Goal: Information Seeking & Learning: Learn about a topic

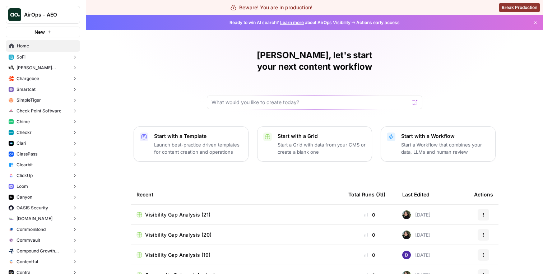
click at [56, 82] on button "Chargebee" at bounding box center [43, 78] width 74 height 11
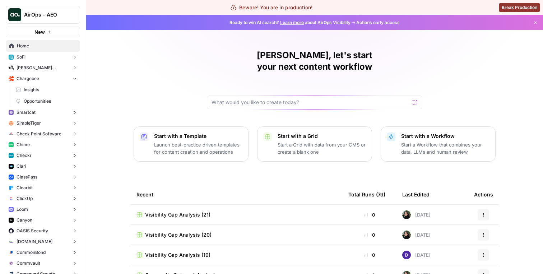
click at [52, 92] on span "Insights" at bounding box center [50, 89] width 53 height 6
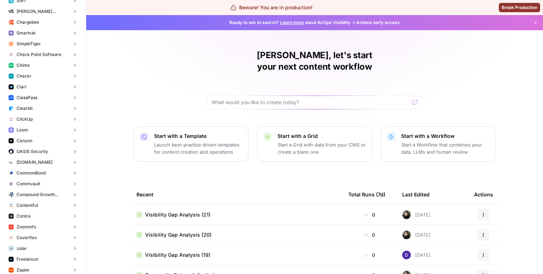
scroll to position [61, 0]
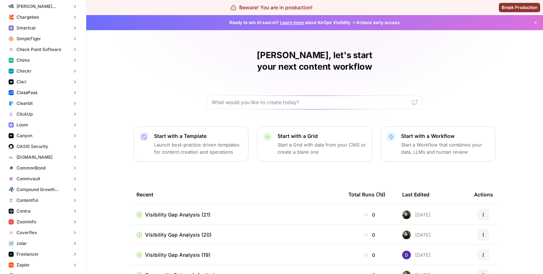
click at [50, 122] on button "Loom" at bounding box center [43, 125] width 74 height 11
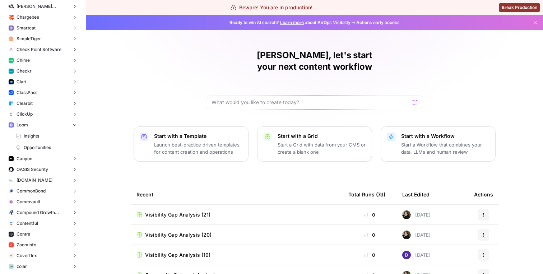
click at [46, 142] on link "Opportunities" at bounding box center [46, 147] width 67 height 11
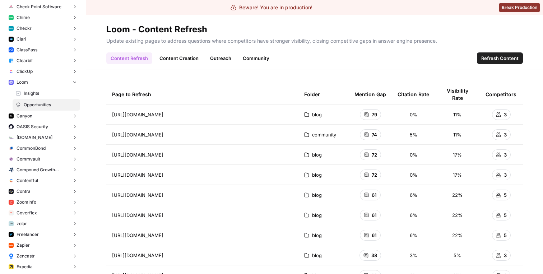
click at [179, 56] on link "Content Creation" at bounding box center [179, 57] width 48 height 11
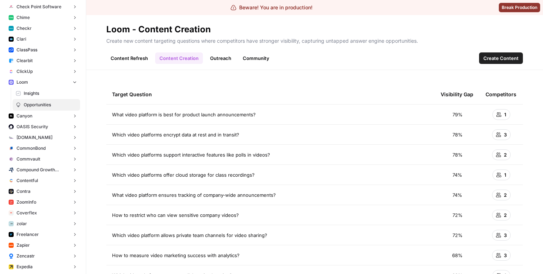
click at [218, 59] on link "Outreach" at bounding box center [221, 57] width 30 height 11
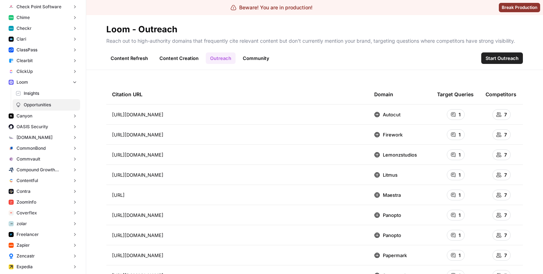
click at [253, 58] on link "Community" at bounding box center [255, 57] width 35 height 11
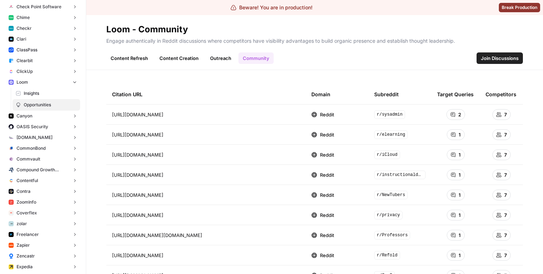
click at [41, 97] on link "Insights" at bounding box center [46, 93] width 67 height 11
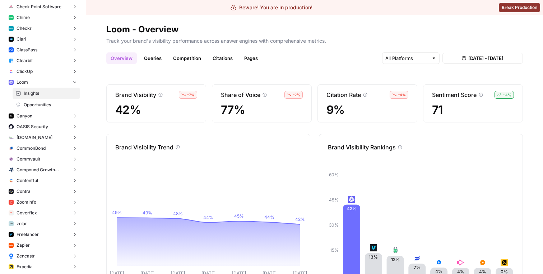
click at [147, 51] on div "Overview Queries Competition Citations Pages [DATE] - [DATE]" at bounding box center [314, 55] width 416 height 17
click at [150, 57] on link "Queries" at bounding box center [153, 57] width 26 height 11
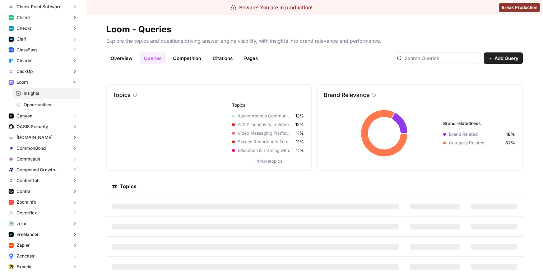
click at [183, 60] on link "Competition" at bounding box center [187, 57] width 37 height 11
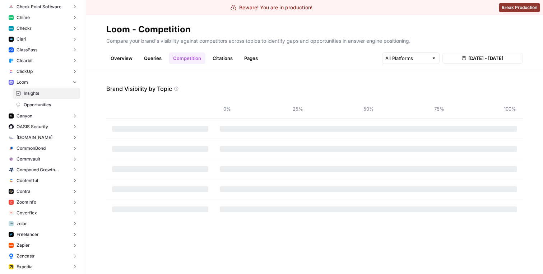
click at [225, 62] on link "Citations" at bounding box center [222, 57] width 29 height 11
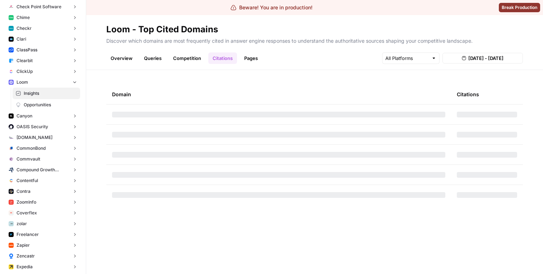
click at [253, 64] on header "Loom - Top Cited Domains Discover which domains are most frequently cited in an…" at bounding box center [314, 42] width 456 height 55
click at [251, 64] on link "Pages" at bounding box center [251, 57] width 22 height 11
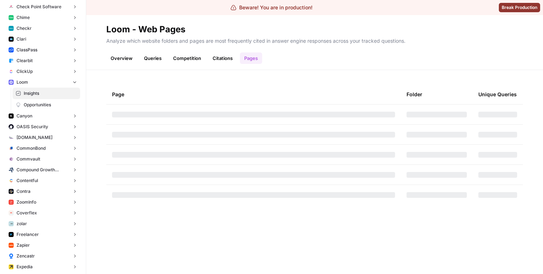
click at [225, 58] on link "Citations" at bounding box center [222, 57] width 29 height 11
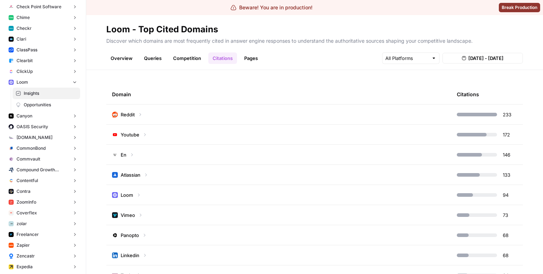
click at [200, 58] on link "Competition" at bounding box center [187, 57] width 37 height 11
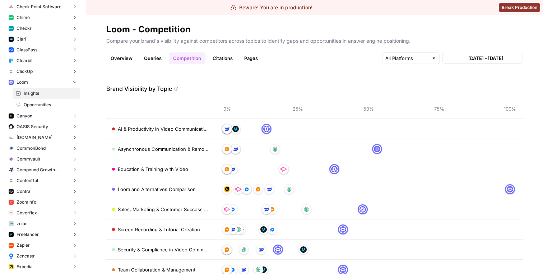
click at [143, 53] on link "Queries" at bounding box center [153, 57] width 26 height 11
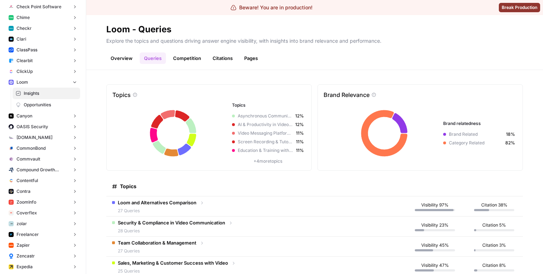
click at [124, 59] on link "Overview" at bounding box center [121, 57] width 31 height 11
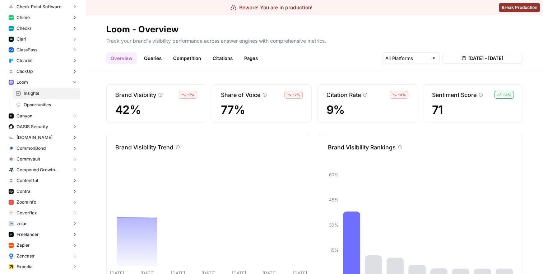
click at [151, 59] on link "Queries" at bounding box center [153, 57] width 26 height 11
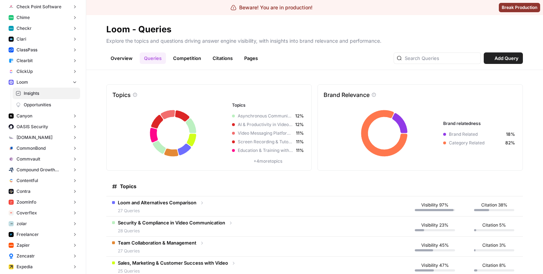
click at [176, 59] on link "Competition" at bounding box center [187, 57] width 37 height 11
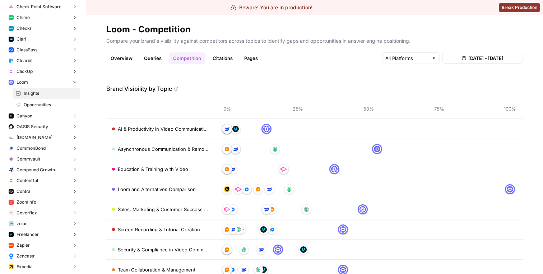
click at [209, 60] on link "Citations" at bounding box center [222, 57] width 29 height 11
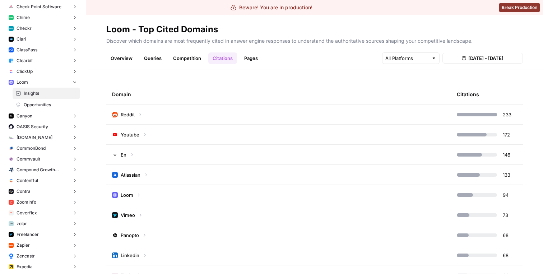
click at [186, 61] on link "Competition" at bounding box center [187, 57] width 37 height 11
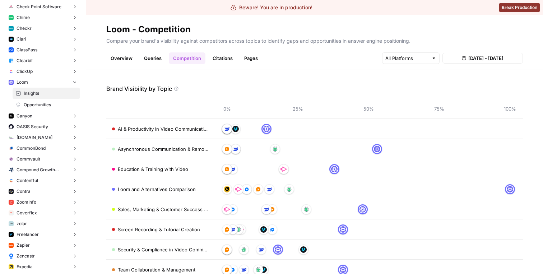
click at [114, 56] on link "Overview" at bounding box center [121, 57] width 31 height 11
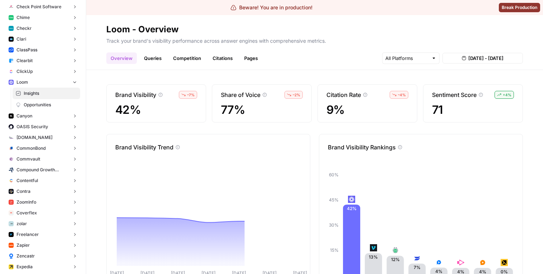
click at [191, 56] on link "Competition" at bounding box center [187, 57] width 37 height 11
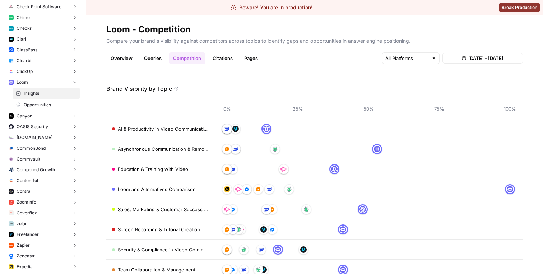
click at [158, 57] on link "Queries" at bounding box center [153, 57] width 26 height 11
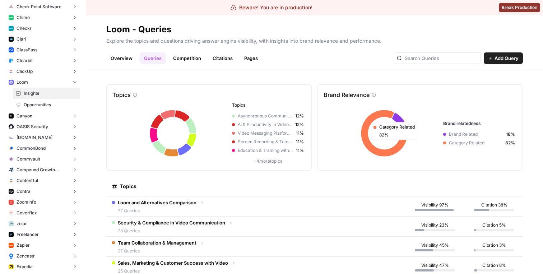
click at [363, 133] on icon at bounding box center [384, 133] width 47 height 47
click at [346, 125] on icon at bounding box center [419, 133] width 193 height 62
click at [196, 127] on icon at bounding box center [208, 133] width 193 height 62
click at [189, 125] on icon at bounding box center [191, 125] width 11 height 15
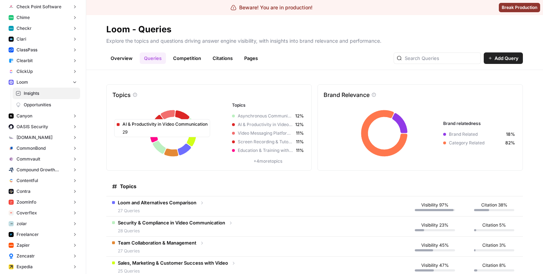
click at [181, 116] on icon at bounding box center [182, 115] width 14 height 11
click at [402, 117] on icon at bounding box center [419, 133] width 193 height 62
click at [398, 117] on icon at bounding box center [399, 123] width 15 height 20
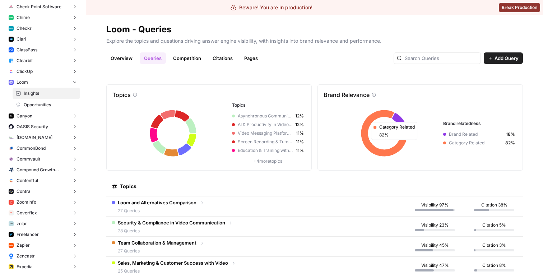
click at [378, 117] on icon at bounding box center [384, 133] width 47 height 47
click at [425, 124] on icon at bounding box center [419, 133] width 193 height 62
click at [253, 122] on span "AI & Productivity in Video Communication" at bounding box center [265, 124] width 55 height 6
click at [195, 61] on link "Competition" at bounding box center [187, 57] width 37 height 11
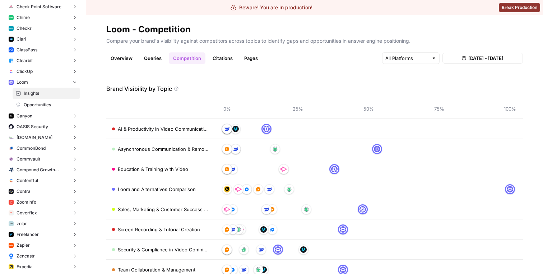
click at [37, 104] on span "Opportunities" at bounding box center [50, 105] width 53 height 6
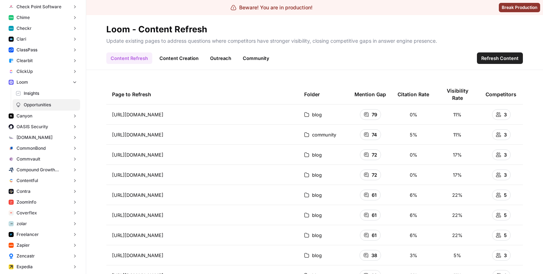
click at [54, 97] on link "Insights" at bounding box center [46, 93] width 67 height 11
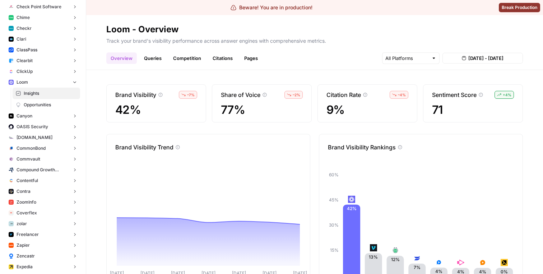
click at [52, 103] on span "Opportunities" at bounding box center [50, 105] width 53 height 6
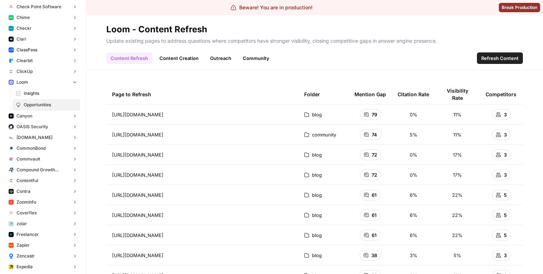
click at [160, 61] on link "Content Creation" at bounding box center [179, 57] width 48 height 11
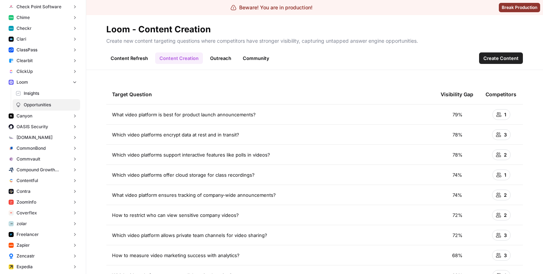
click at [184, 109] on td "What video platform is best for product launch announcements?" at bounding box center [270, 114] width 328 height 20
click at [177, 117] on span "What video platform is best for product launch announcements?" at bounding box center [184, 114] width 144 height 7
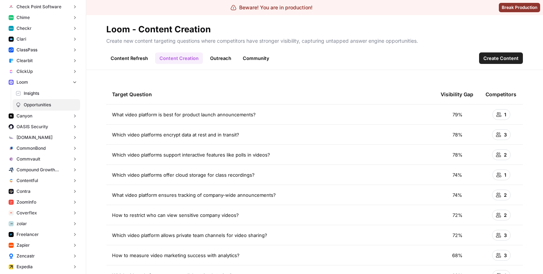
click at [177, 117] on span "What video platform is best for product launch announcements?" at bounding box center [184, 114] width 144 height 7
click at [249, 62] on link "Community" at bounding box center [255, 57] width 35 height 11
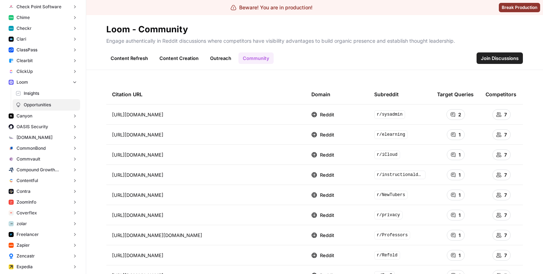
click at [44, 95] on span "Insights" at bounding box center [50, 93] width 53 height 6
